Goal: Task Accomplishment & Management: Manage account settings

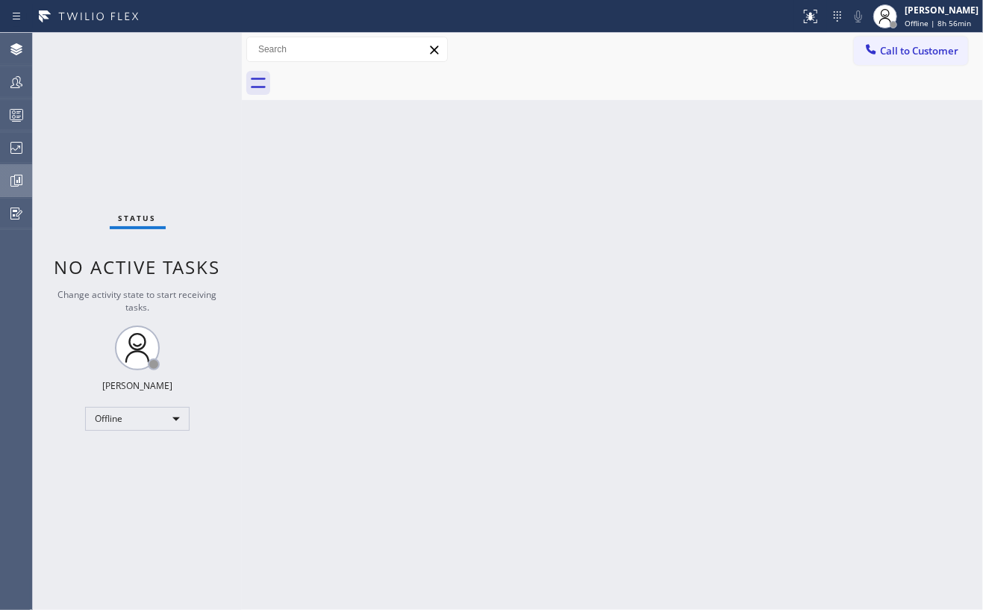
click at [13, 177] on icon at bounding box center [16, 181] width 18 height 18
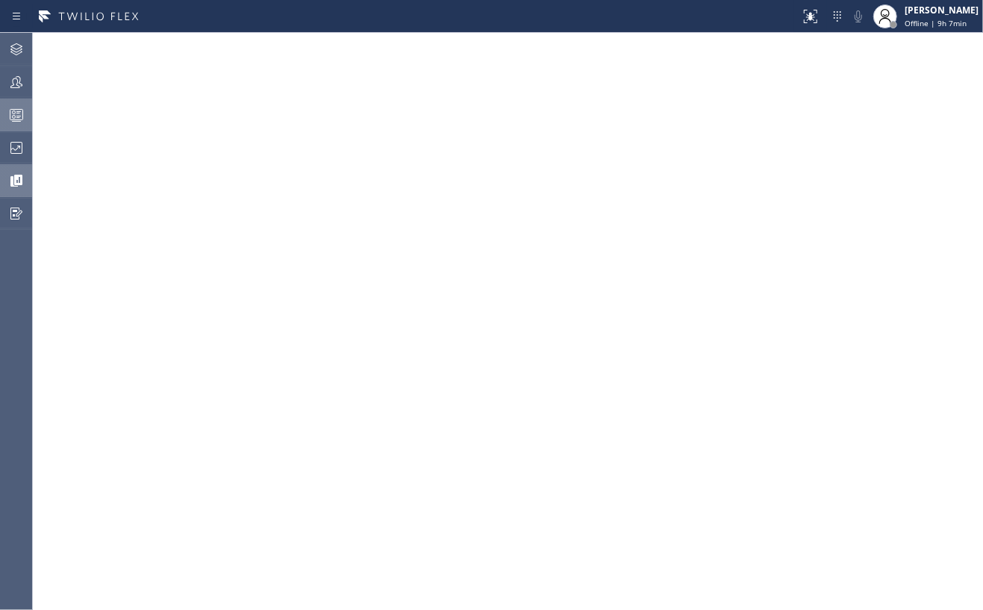
click at [21, 117] on icon at bounding box center [16, 115] width 18 height 18
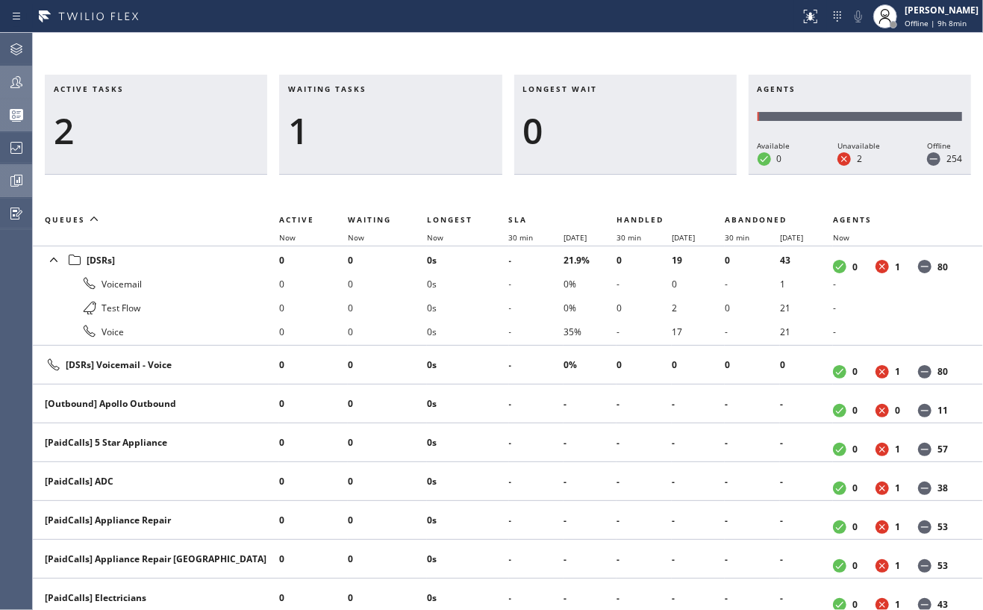
click at [19, 73] on icon at bounding box center [16, 82] width 18 height 18
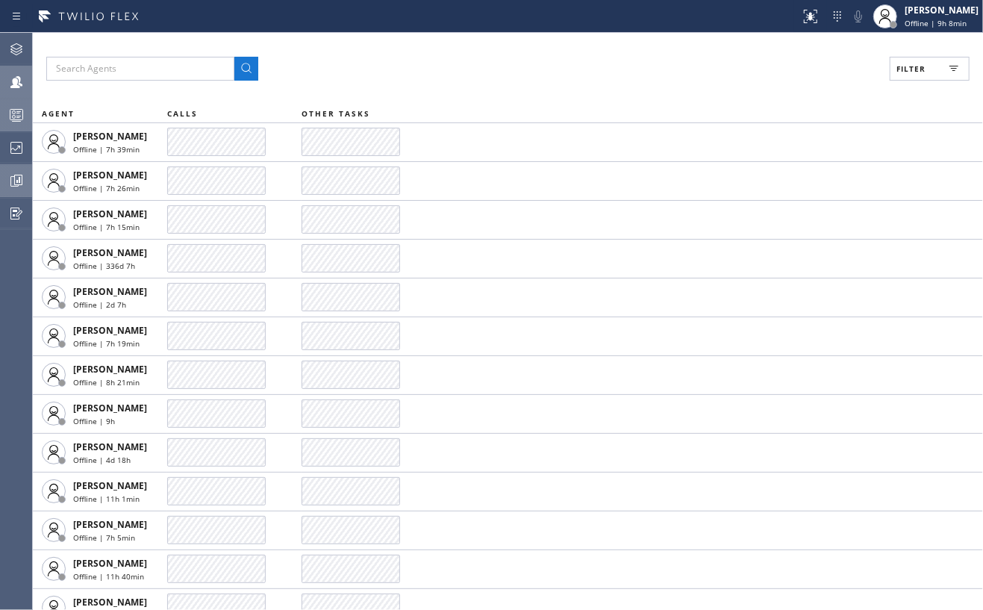
click at [941, 69] on button "Filter" at bounding box center [930, 69] width 80 height 24
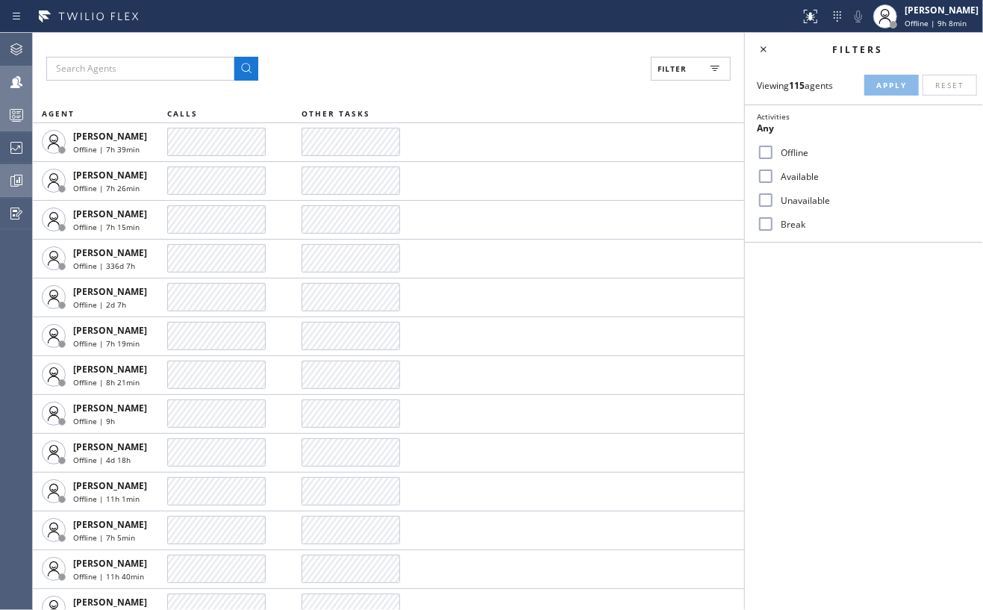
click at [764, 168] on input "Available" at bounding box center [766, 176] width 18 height 18
checkbox input "true"
click at [902, 87] on span "Apply" at bounding box center [891, 85] width 31 height 10
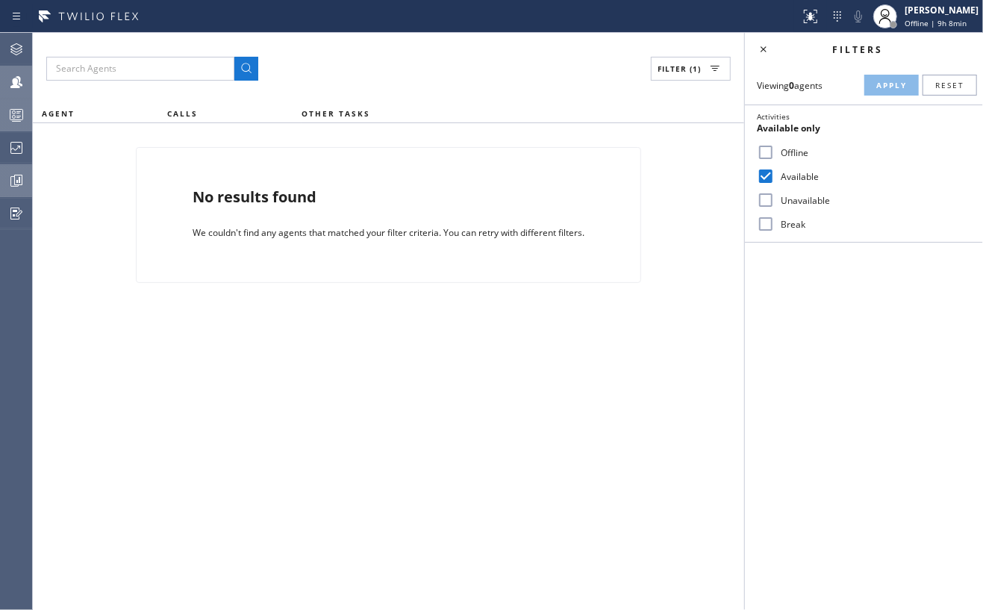
click at [765, 225] on input "Break" at bounding box center [766, 224] width 18 height 18
checkbox input "true"
click at [870, 84] on button "Apply" at bounding box center [891, 85] width 54 height 21
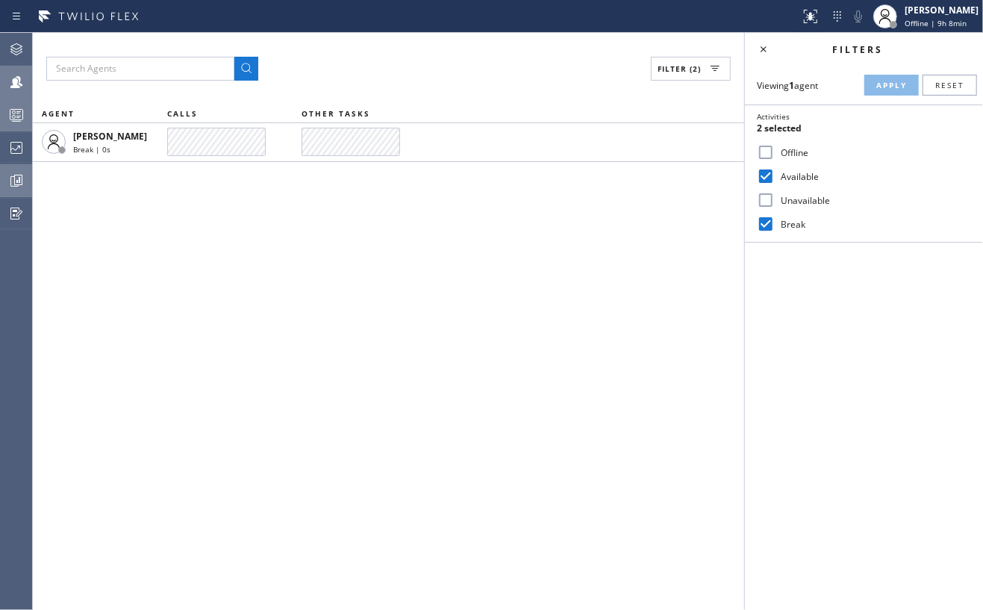
click at [764, 203] on input "Unavailable" at bounding box center [766, 200] width 18 height 18
checkbox input "true"
click at [879, 87] on span "Apply" at bounding box center [891, 85] width 31 height 10
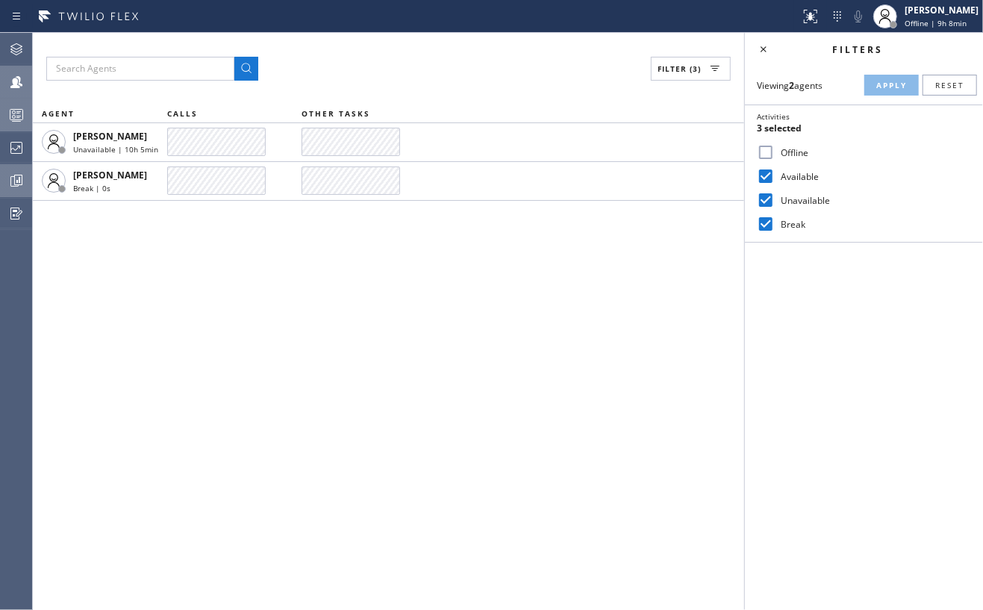
click at [22, 76] on icon at bounding box center [16, 82] width 18 height 18
click at [767, 148] on input "Offline" at bounding box center [766, 152] width 18 height 18
checkbox input "true"
click at [887, 87] on span "Apply" at bounding box center [891, 85] width 31 height 10
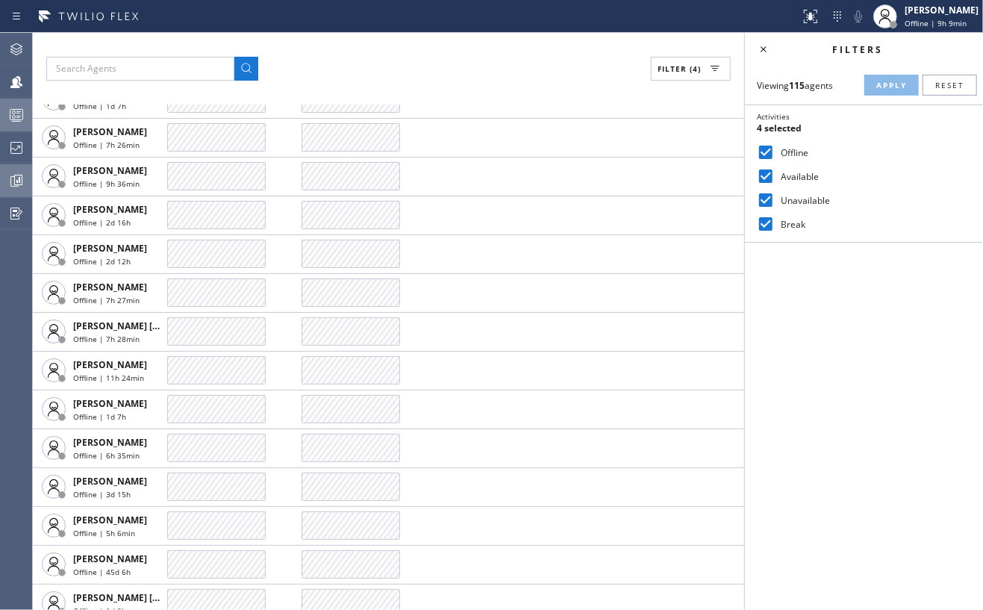
scroll to position [693, 0]
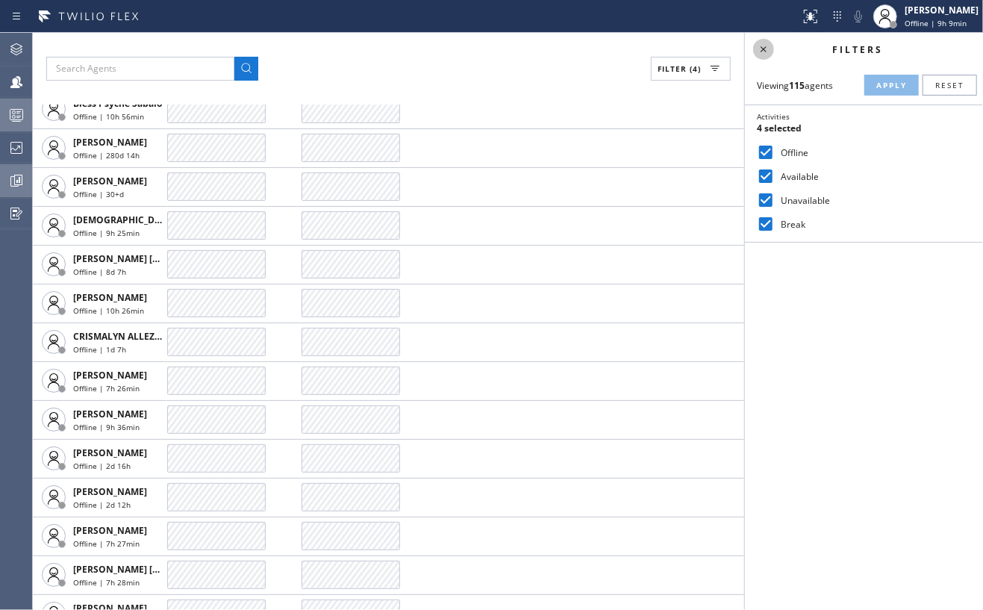
click at [765, 49] on icon at bounding box center [764, 49] width 18 height 18
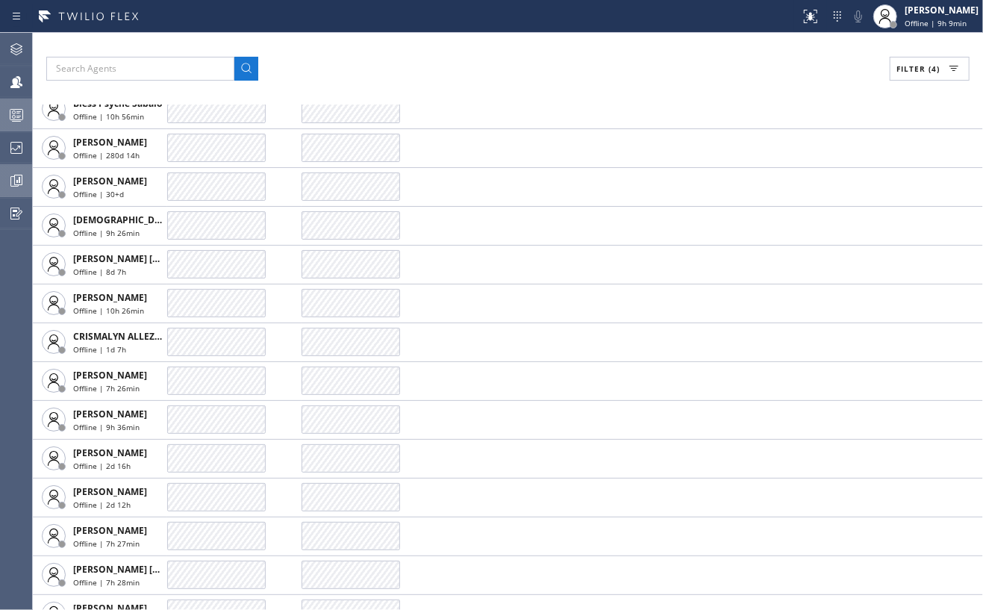
click at [15, 118] on icon at bounding box center [16, 115] width 18 height 18
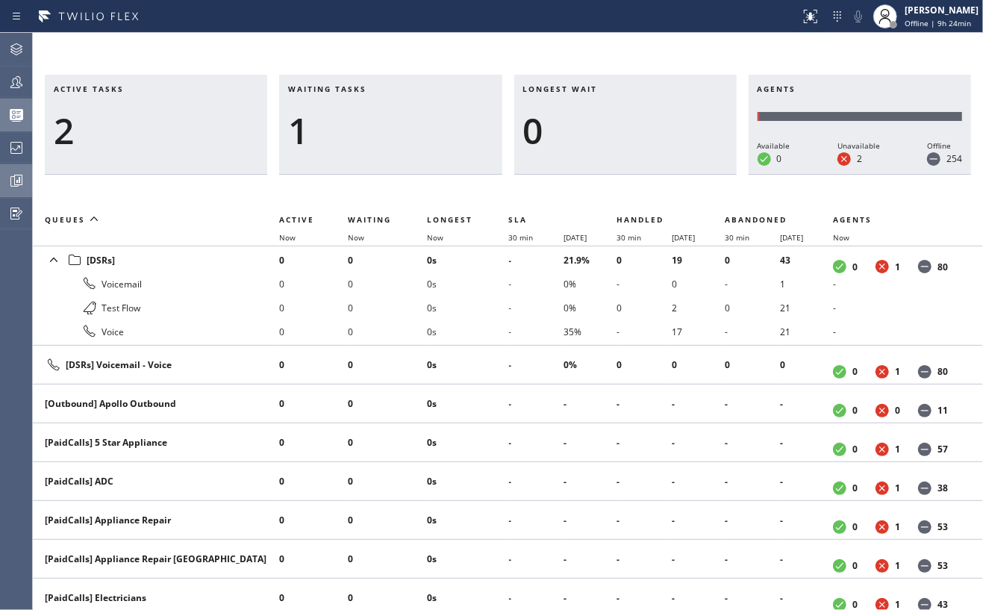
click at [10, 178] on icon at bounding box center [16, 181] width 18 height 18
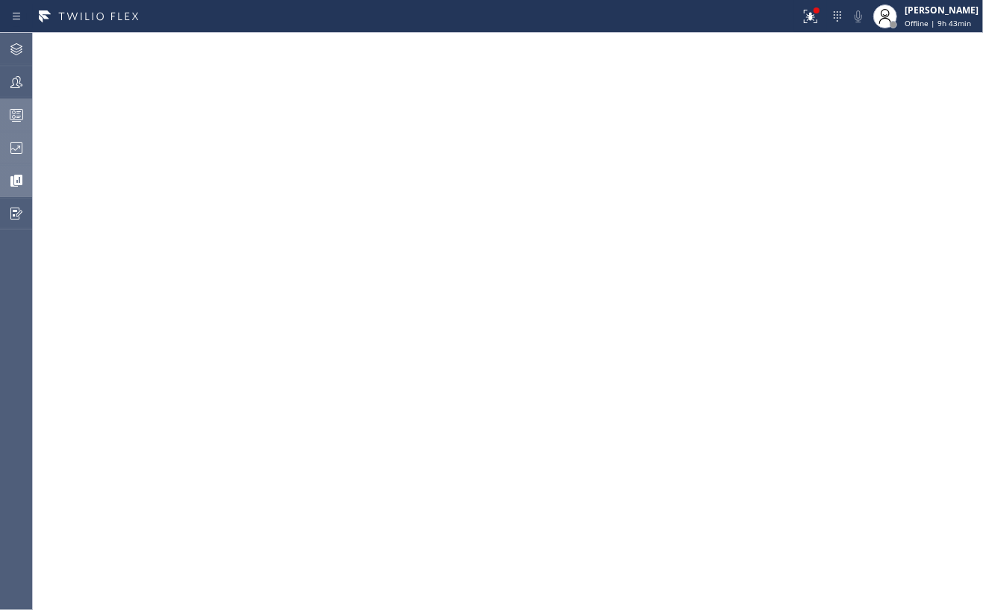
click at [13, 145] on icon at bounding box center [16, 148] width 18 height 18
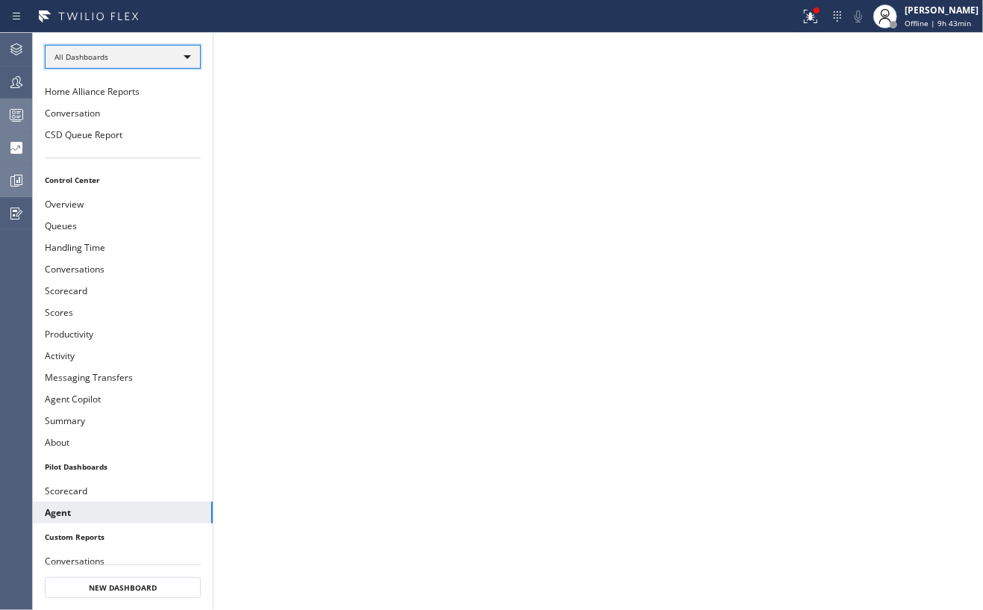
click at [131, 60] on div "All Dashboards" at bounding box center [123, 57] width 156 height 24
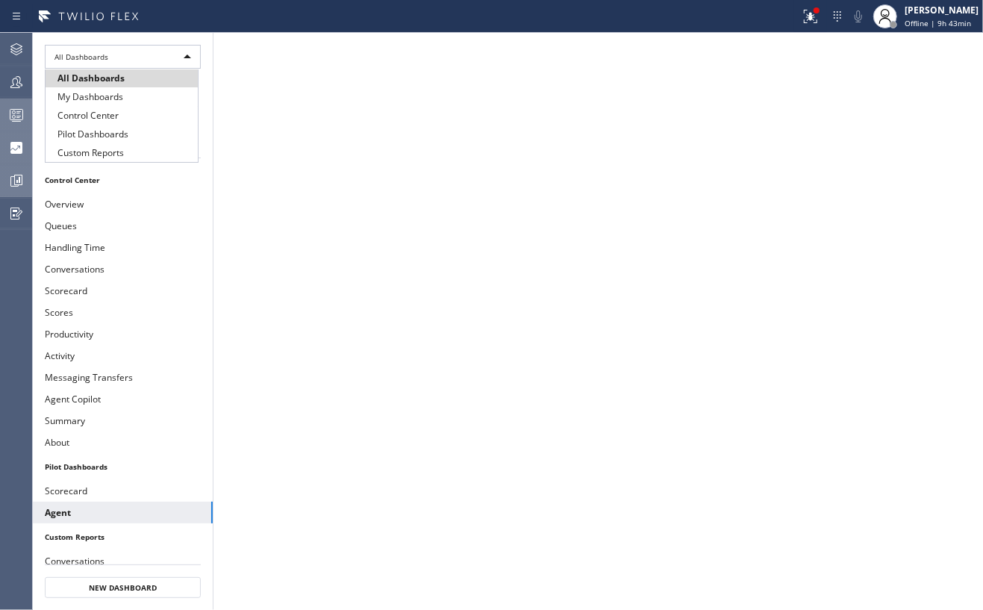
click at [88, 70] on li "All Dashboards" at bounding box center [122, 78] width 152 height 18
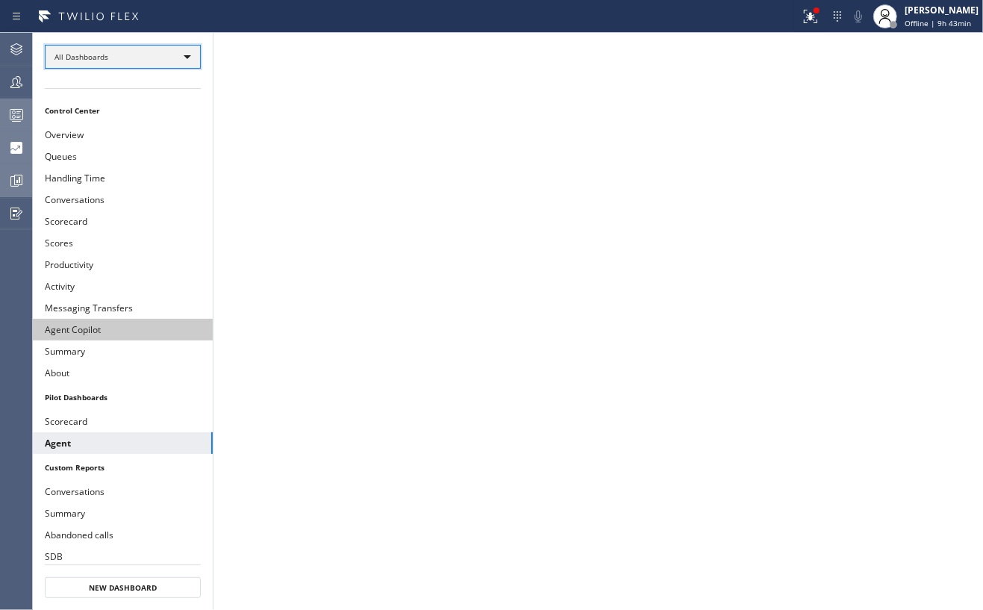
scroll to position [99, 0]
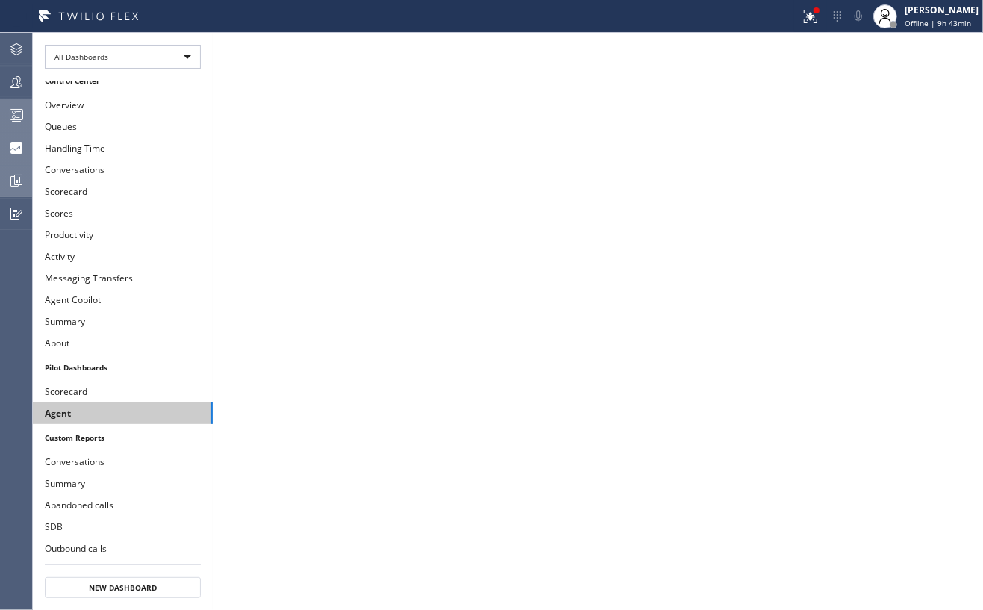
click at [124, 410] on button "Agent" at bounding box center [123, 413] width 180 height 22
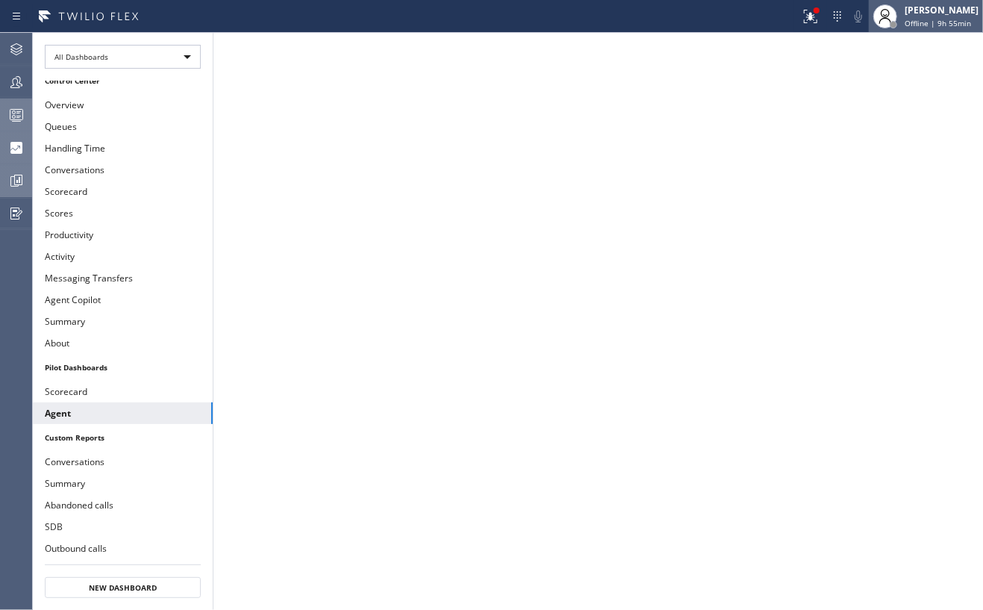
click at [934, 10] on div "[PERSON_NAME]" at bounding box center [942, 10] width 74 height 13
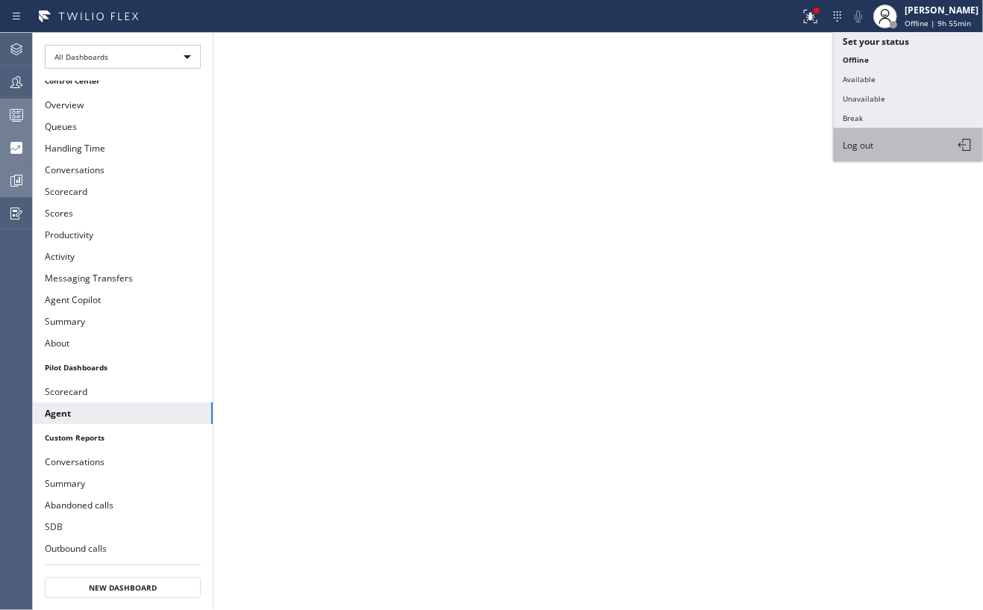
click at [864, 141] on span "Log out" at bounding box center [858, 145] width 31 height 13
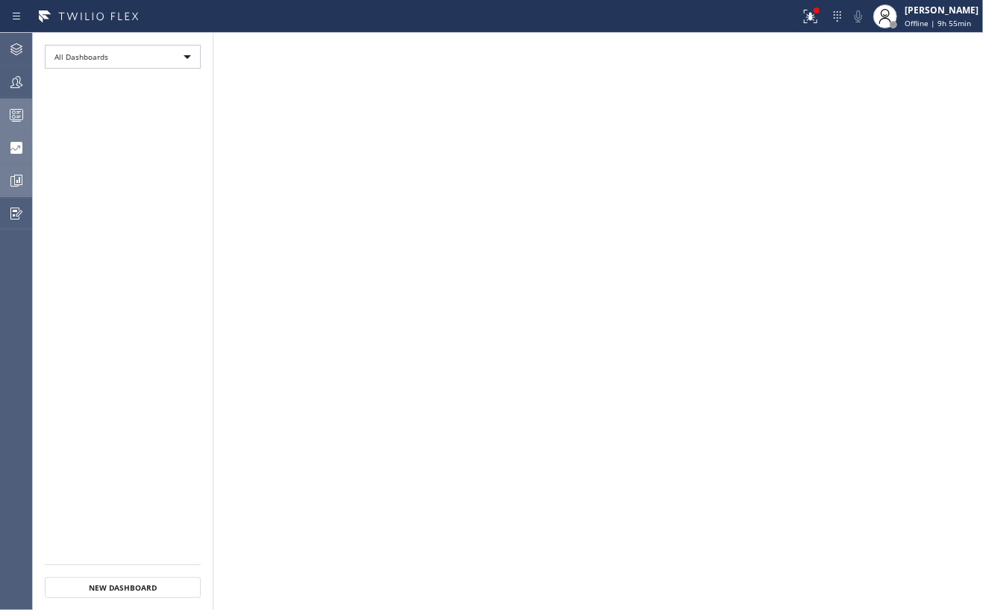
scroll to position [0, 0]
